Goal: Task Accomplishment & Management: Manage account settings

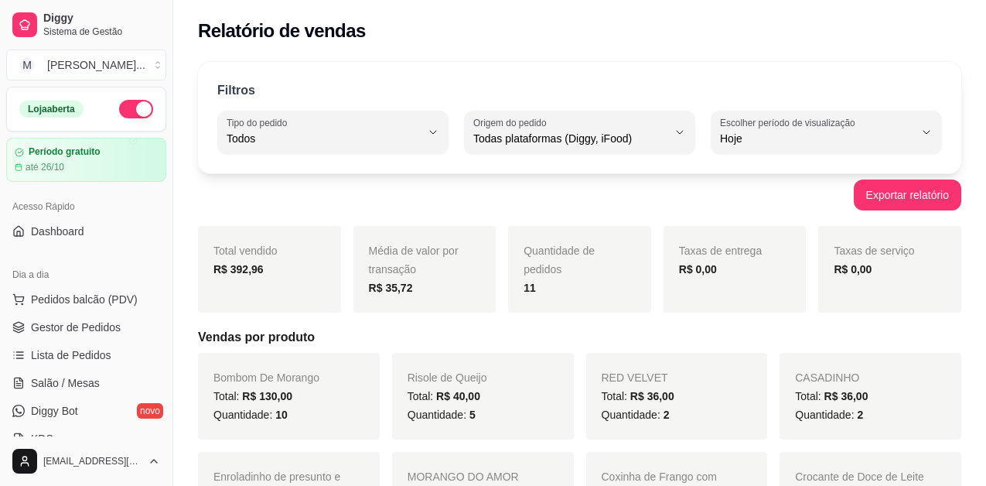
select select "ALL"
select select "0"
drag, startPoint x: 924, startPoint y: 326, endPoint x: 907, endPoint y: 316, distance: 19.8
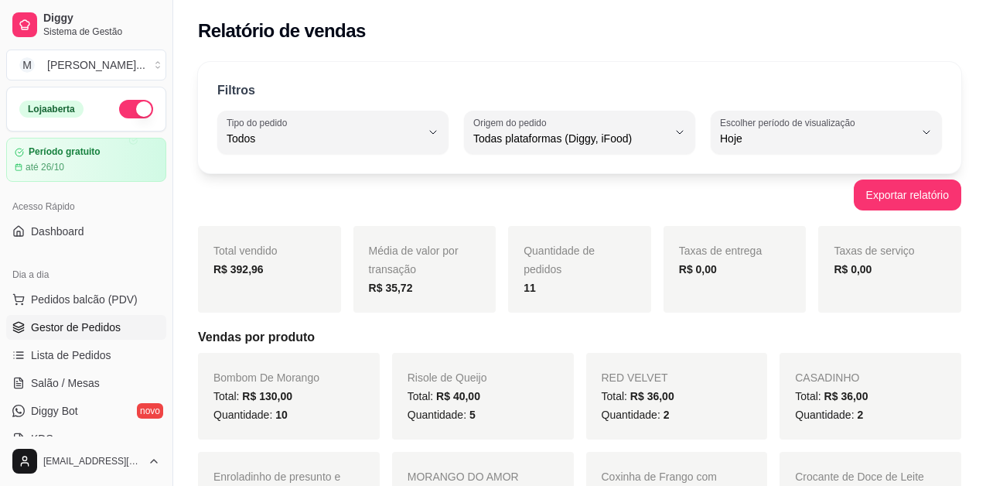
click at [86, 330] on span "Gestor de Pedidos" at bounding box center [76, 326] width 90 height 15
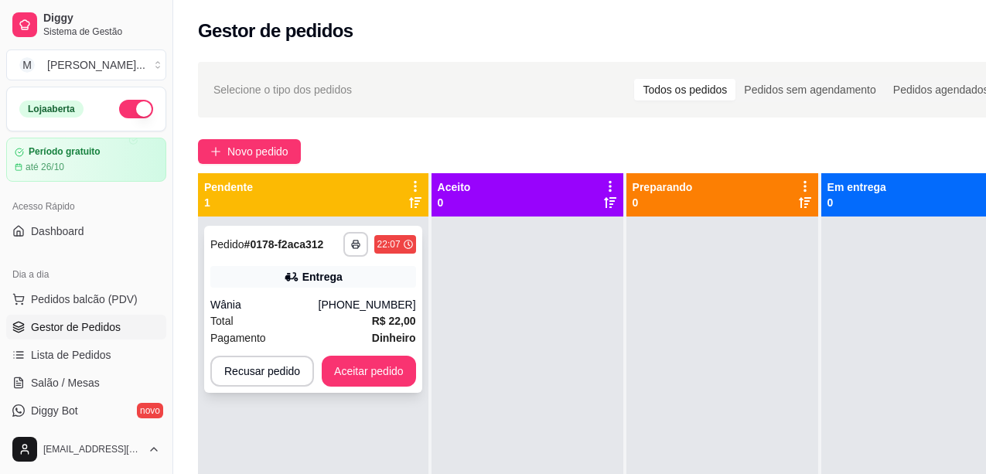
click at [331, 296] on div "**********" at bounding box center [313, 309] width 218 height 167
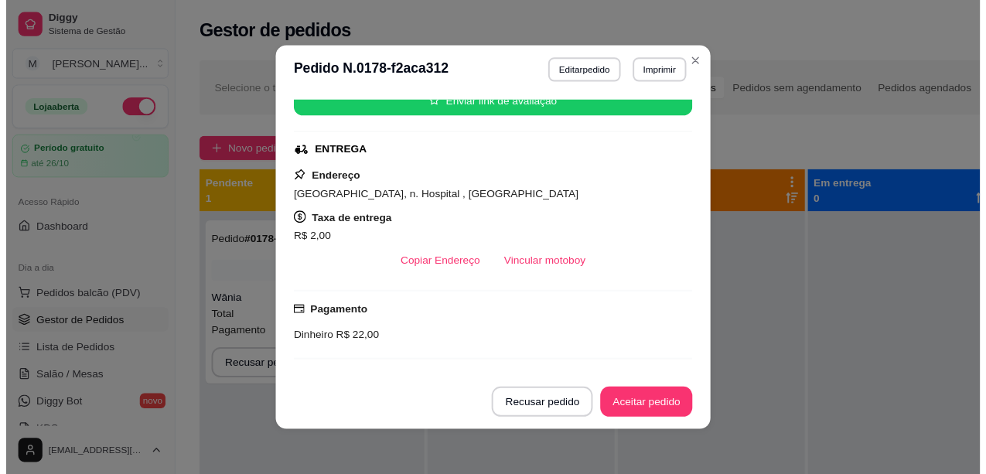
scroll to position [232, 0]
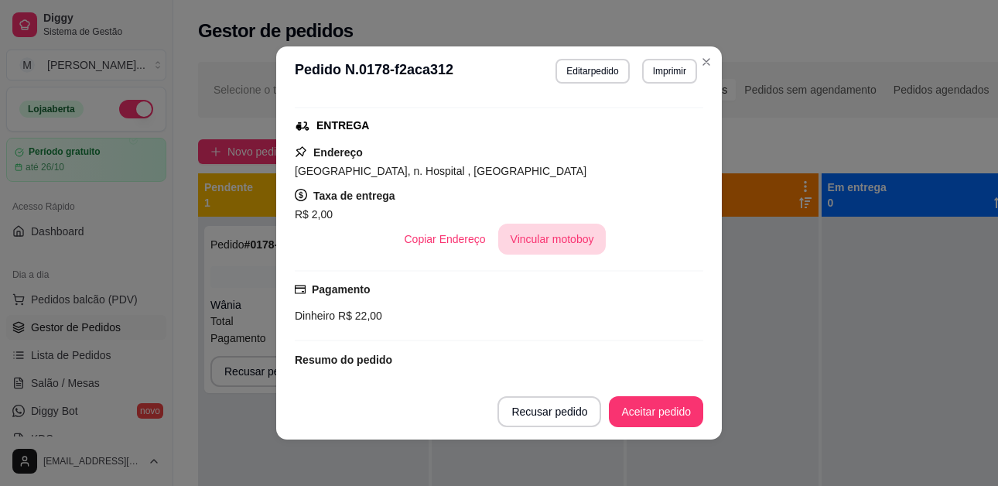
click at [530, 245] on button "Vincular motoboy" at bounding box center [552, 238] width 108 height 31
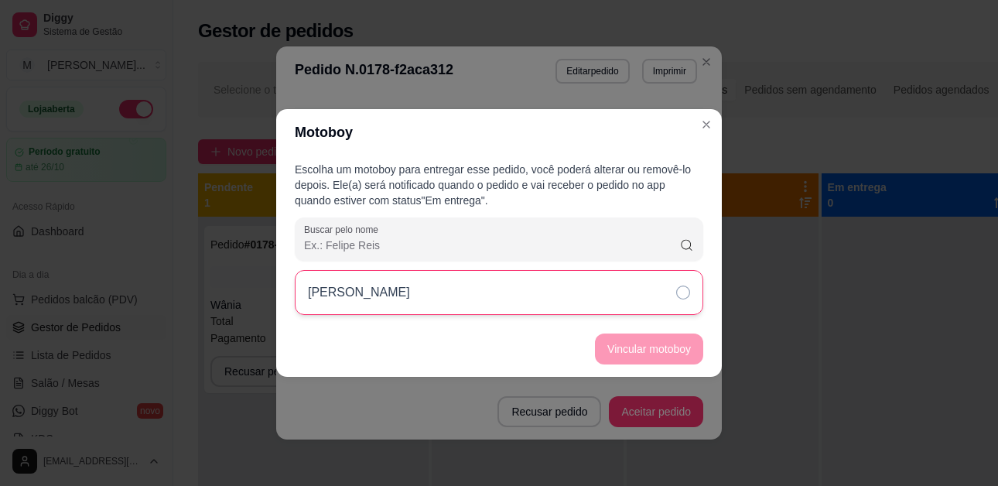
click at [679, 295] on icon at bounding box center [683, 292] width 14 height 14
click at [654, 353] on button "Vincular motoboy" at bounding box center [649, 348] width 108 height 31
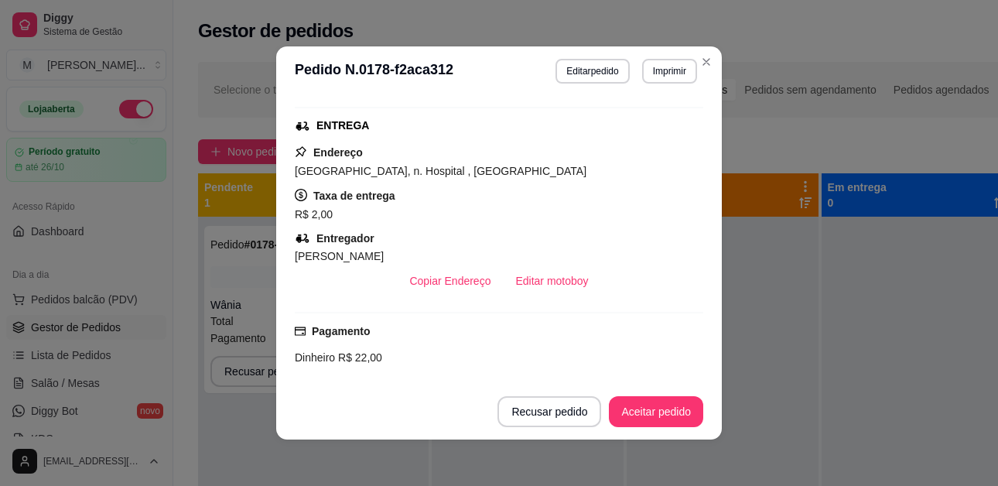
click at [639, 435] on footer "Recusar pedido Aceitar pedido" at bounding box center [498, 412] width 445 height 56
click at [641, 418] on button "Aceitar pedido" at bounding box center [656, 411] width 94 height 31
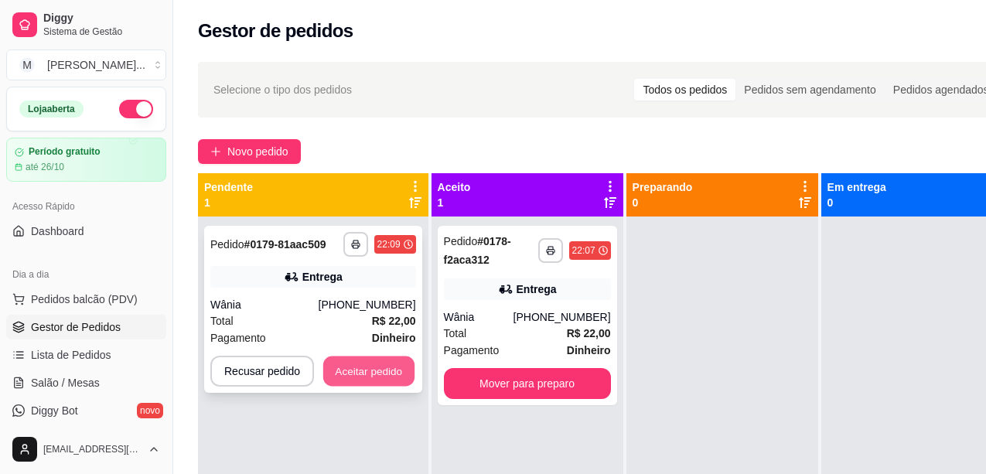
click at [355, 370] on button "Aceitar pedido" at bounding box center [368, 371] width 91 height 30
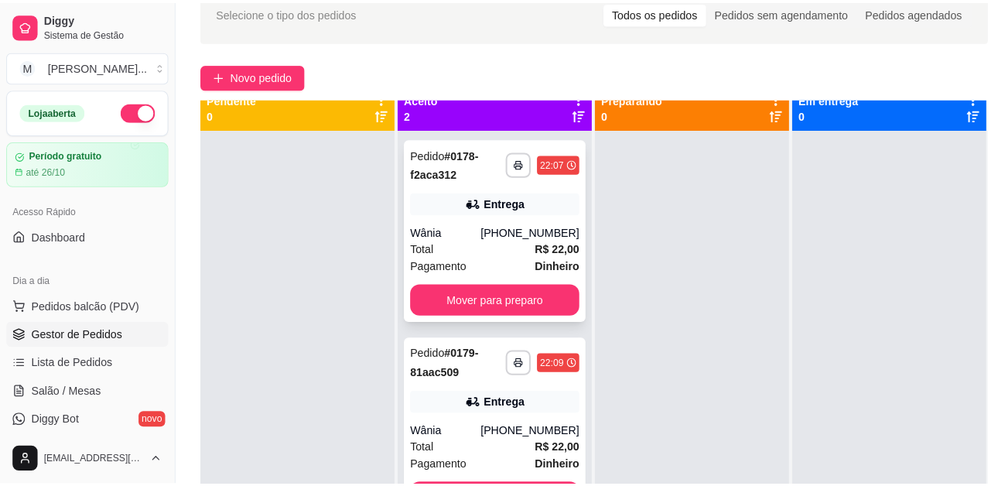
scroll to position [0, 0]
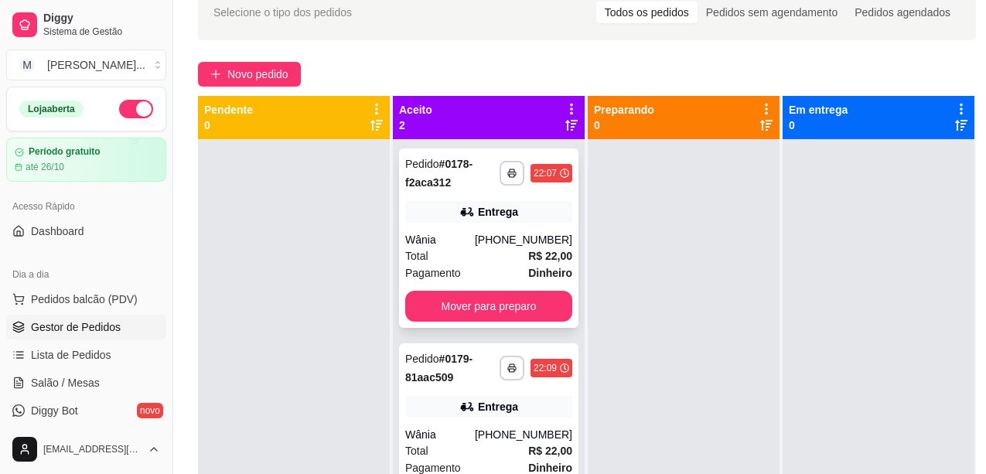
click at [467, 235] on div "Wânia" at bounding box center [440, 239] width 70 height 15
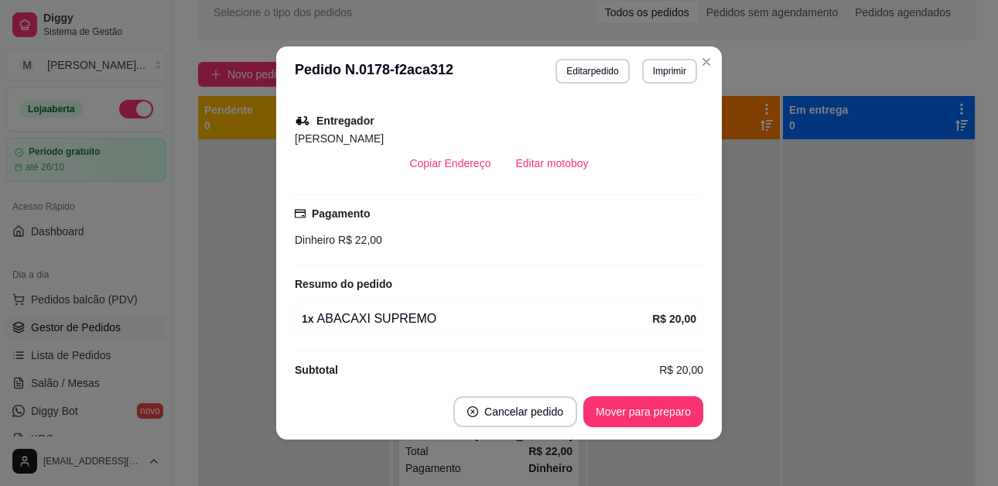
scroll to position [384, 0]
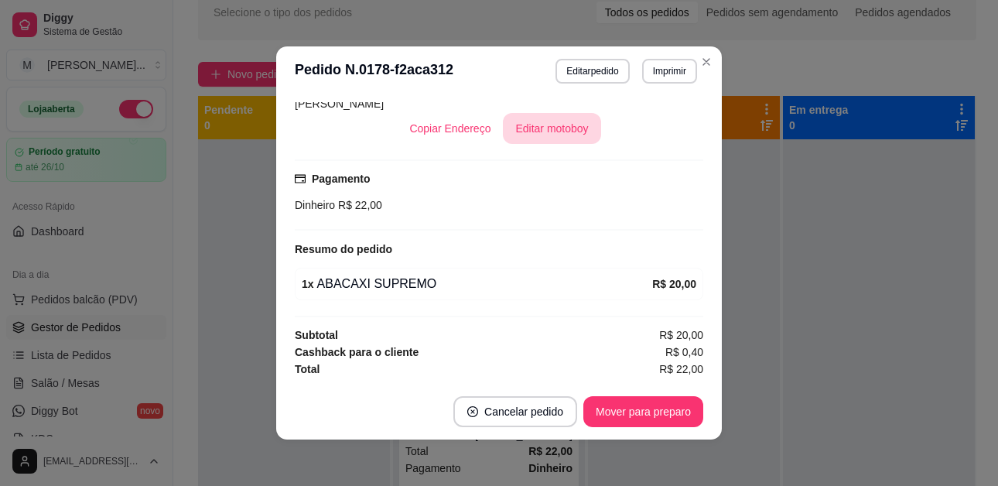
click at [527, 131] on button "Editar motoboy" at bounding box center [551, 128] width 97 height 31
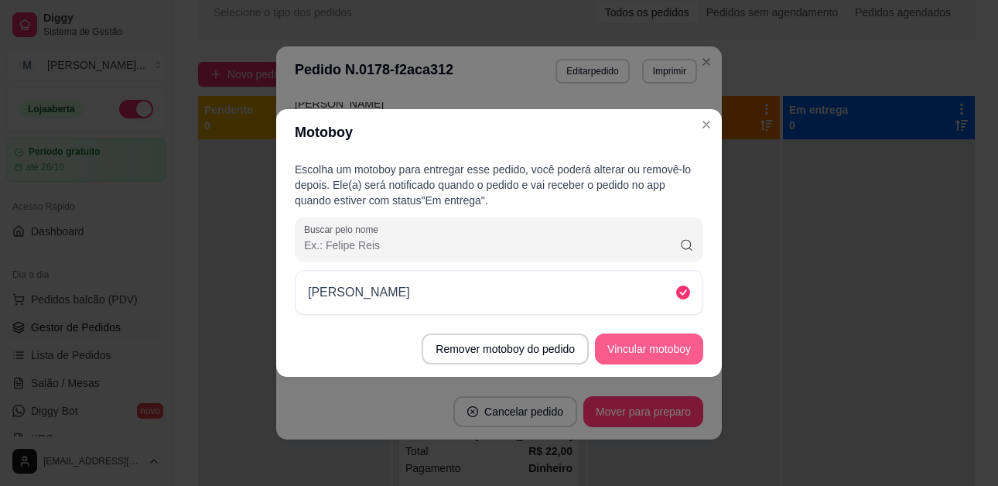
click at [624, 342] on button "Vincular motoboy" at bounding box center [649, 348] width 108 height 31
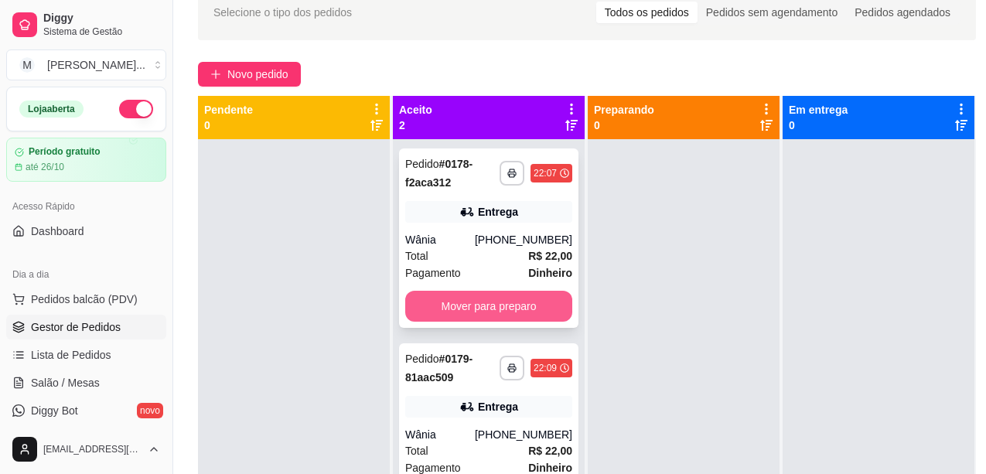
click at [541, 309] on button "Mover para preparo" at bounding box center [488, 306] width 167 height 31
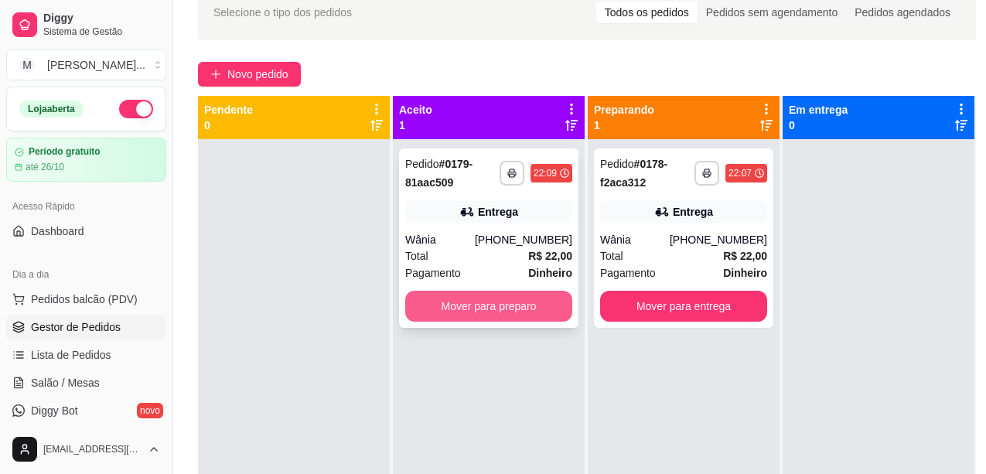
click at [510, 312] on button "Mover para preparo" at bounding box center [488, 306] width 167 height 31
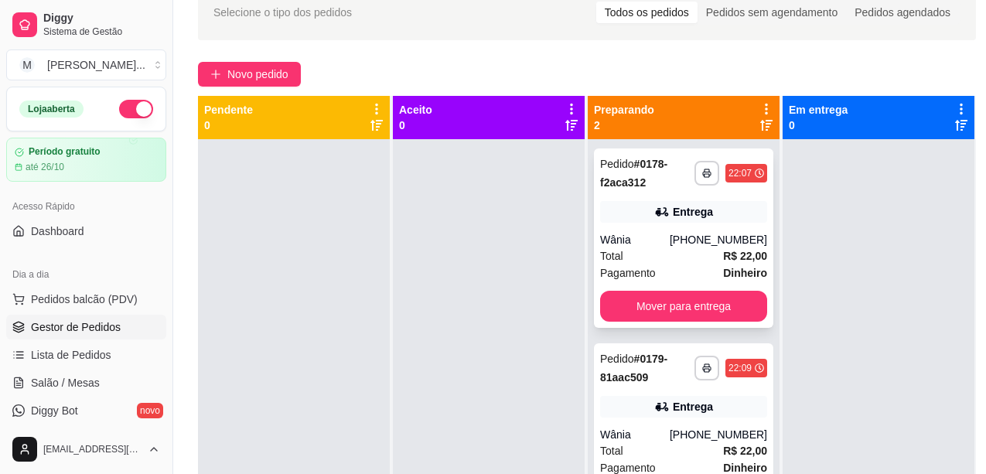
click at [650, 224] on div "**********" at bounding box center [683, 237] width 179 height 179
click at [891, 333] on div at bounding box center [879, 376] width 192 height 474
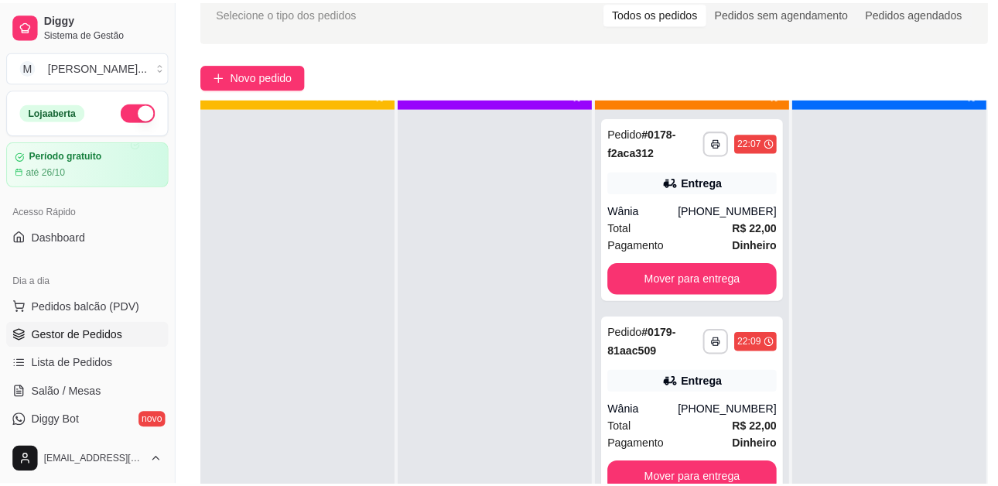
scroll to position [43, 0]
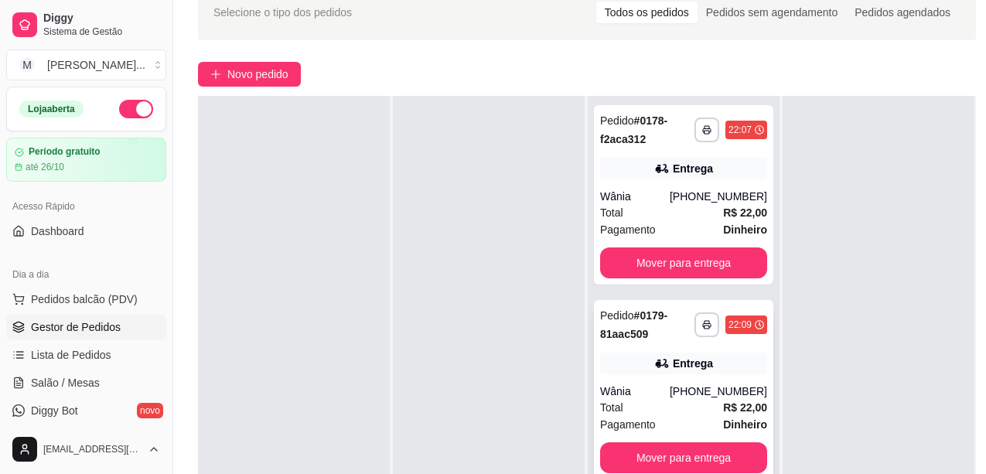
click at [666, 360] on icon at bounding box center [661, 363] width 11 height 9
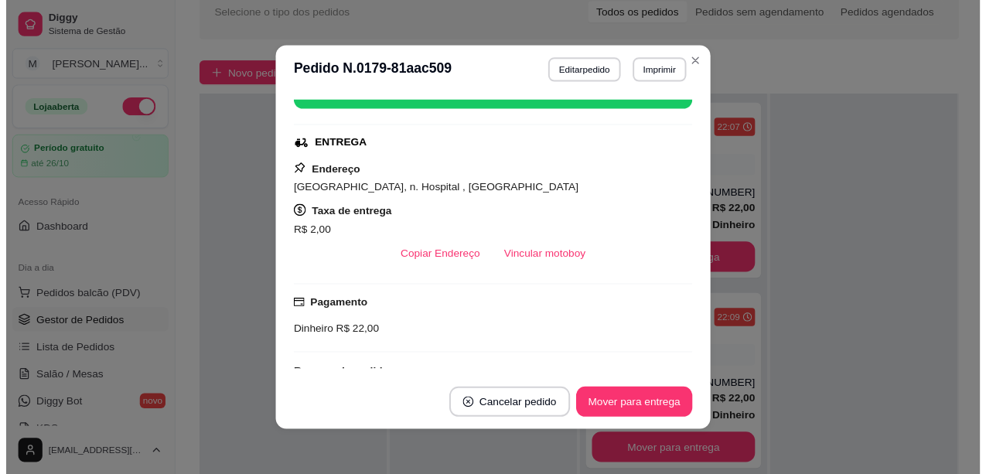
scroll to position [232, 0]
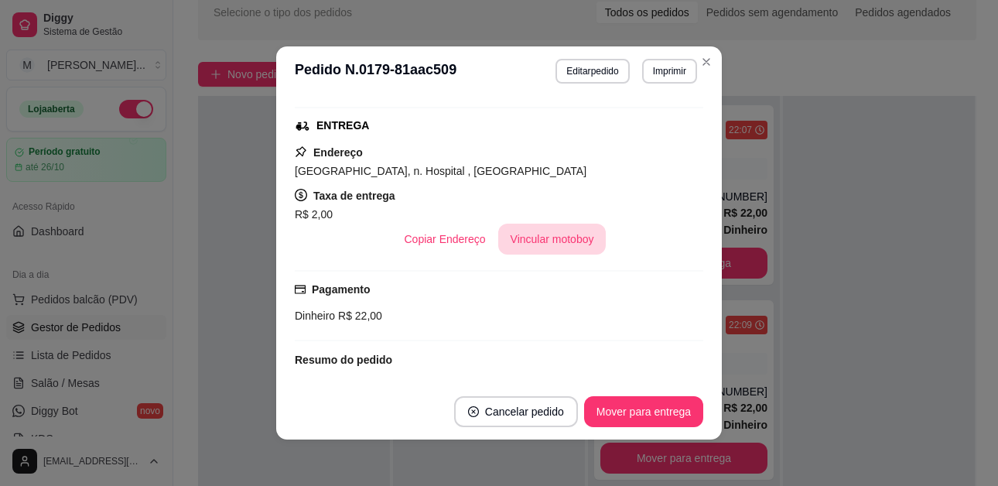
click at [567, 238] on button "Vincular motoboy" at bounding box center [552, 238] width 108 height 31
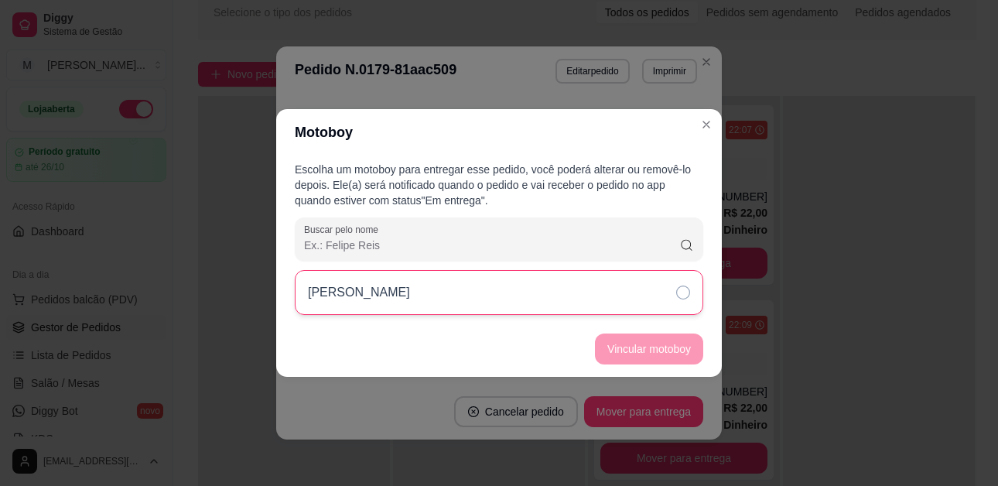
click at [410, 292] on p "[PERSON_NAME]" at bounding box center [359, 292] width 102 height 19
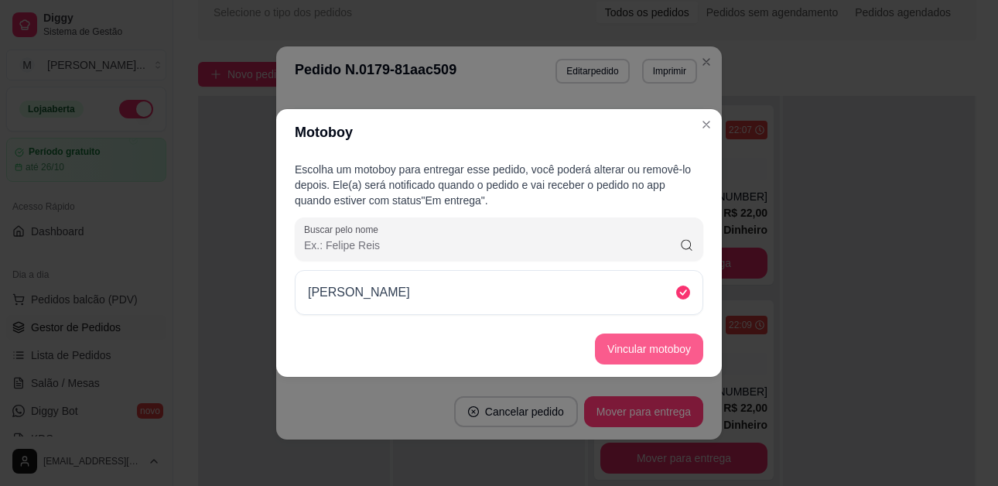
click at [653, 346] on button "Vincular motoboy" at bounding box center [649, 348] width 108 height 31
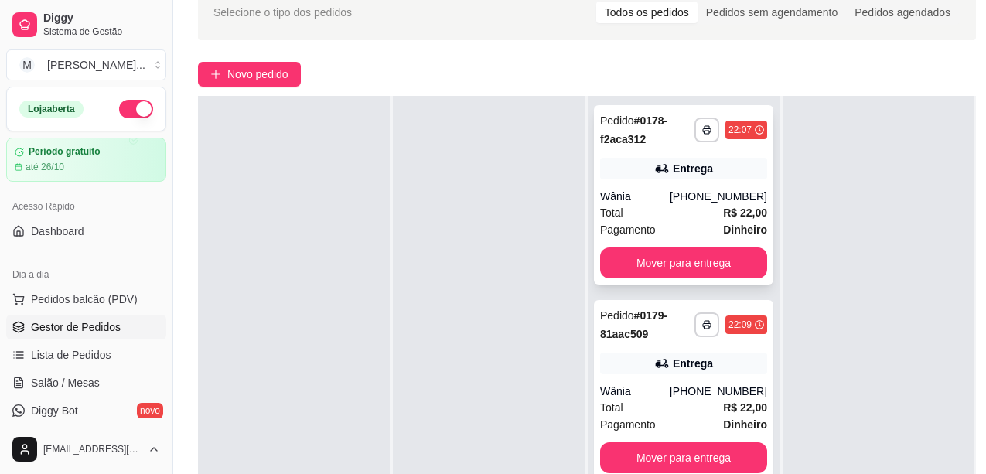
scroll to position [0, 0]
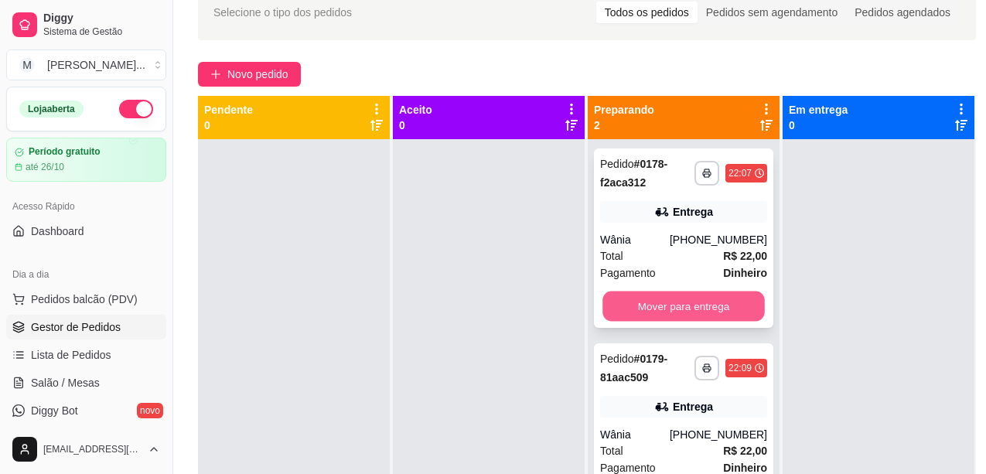
click at [722, 305] on button "Mover para entrega" at bounding box center [683, 307] width 162 height 30
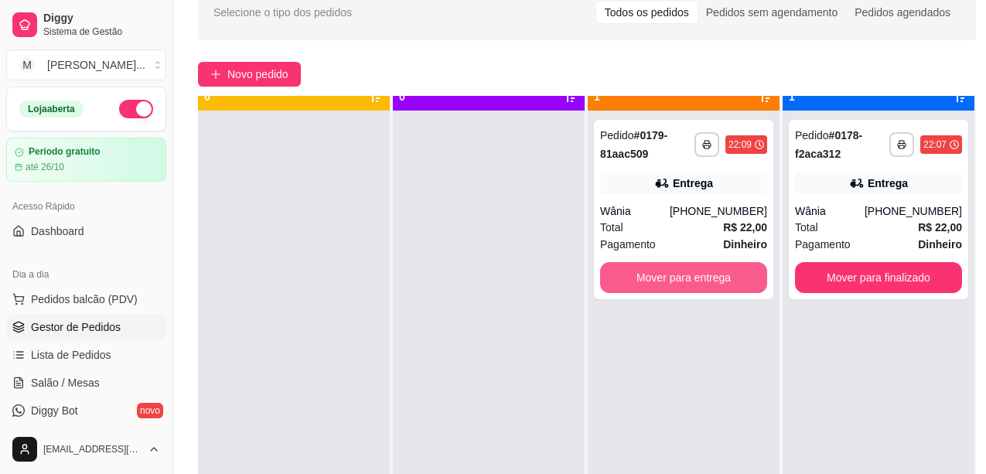
scroll to position [43, 0]
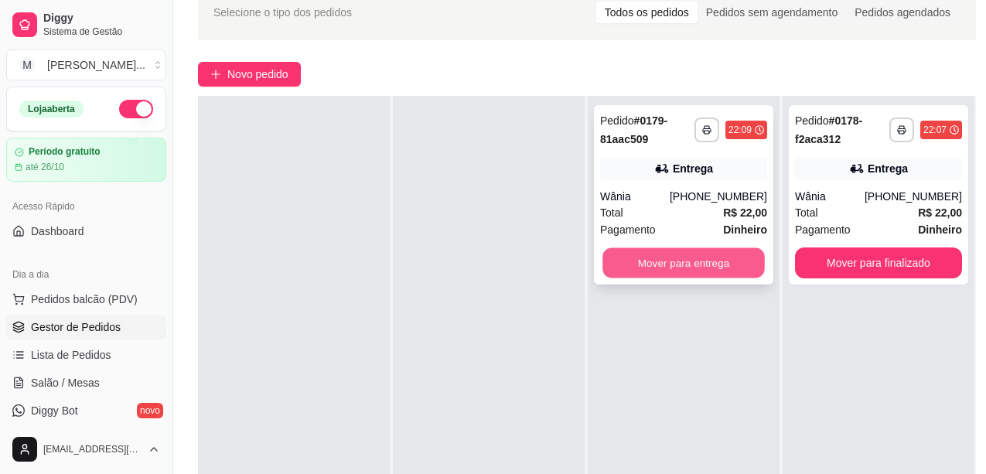
click at [715, 259] on button "Mover para entrega" at bounding box center [683, 263] width 162 height 30
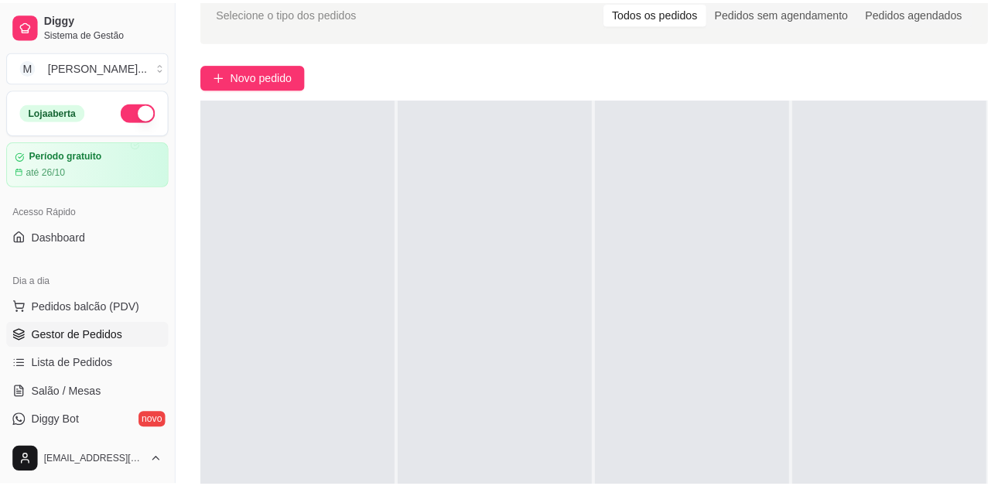
scroll to position [0, 0]
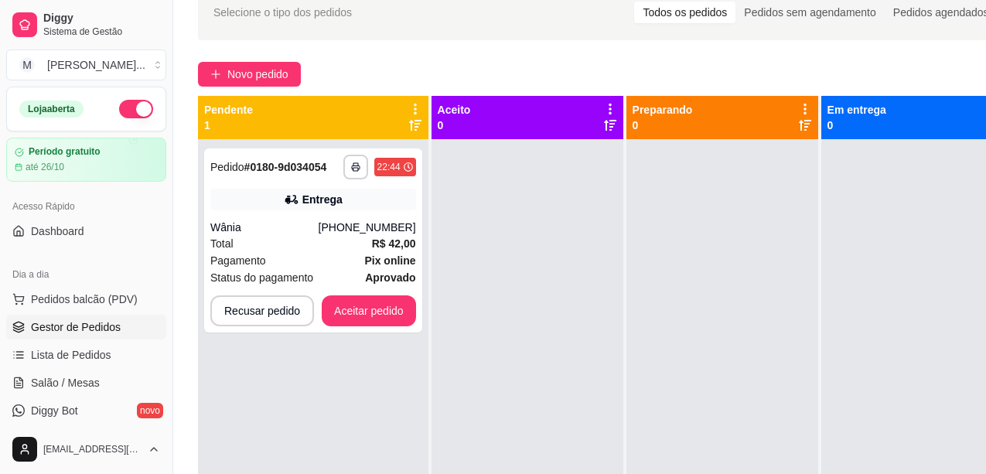
drag, startPoint x: 825, startPoint y: 322, endPoint x: 825, endPoint y: 289, distance: 32.5
click at [825, 319] on div at bounding box center [917, 376] width 192 height 474
click at [825, 312] on div at bounding box center [917, 376] width 192 height 474
click at [351, 258] on div "Pagamento Pix online" at bounding box center [313, 260] width 206 height 17
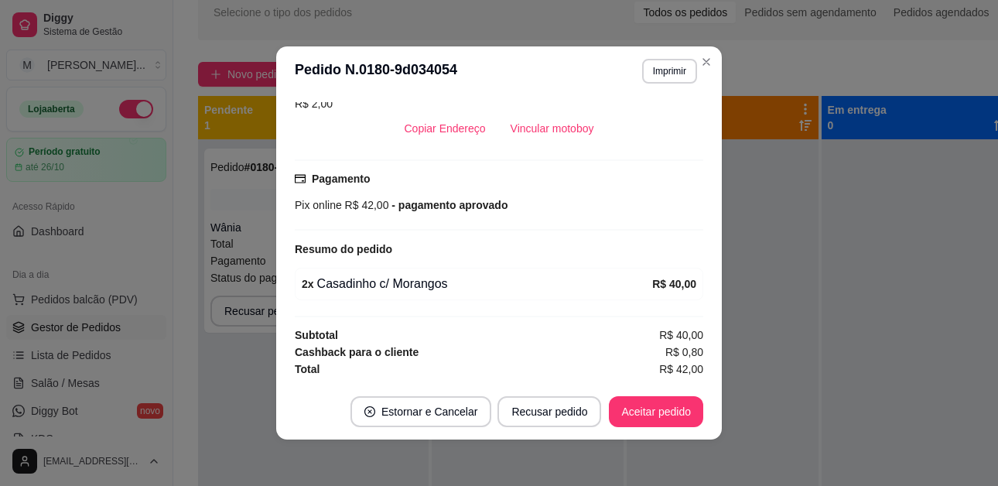
scroll to position [3, 0]
